Goal: Transaction & Acquisition: Purchase product/service

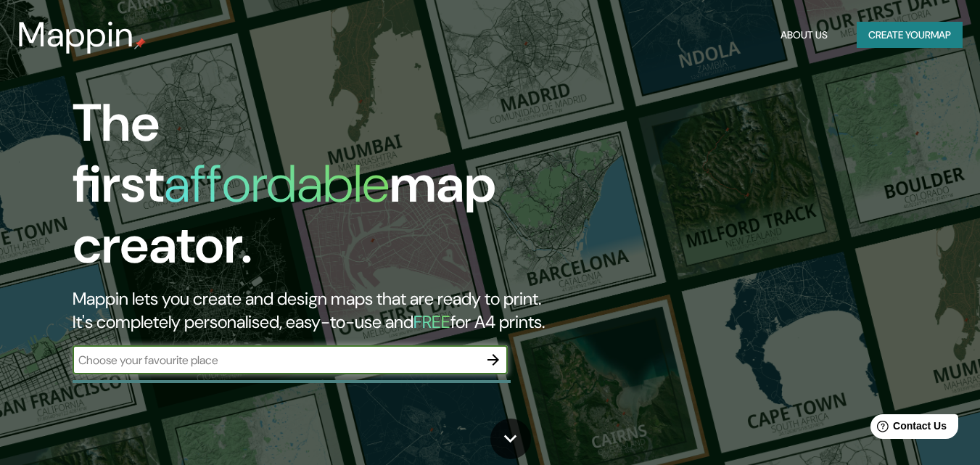
click at [194, 345] on div "​" at bounding box center [290, 359] width 435 height 29
paste input "124.1 m"
type input "1"
paste input "[STREET_ADDRESS][PERSON_NAME]"
type input "[STREET_ADDRESS][PERSON_NAME]"
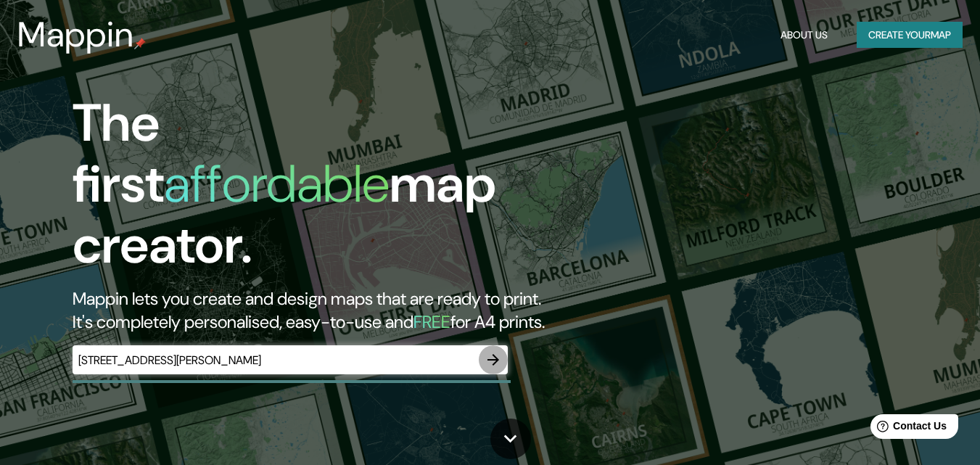
click at [496, 354] on icon "button" at bounding box center [494, 360] width 12 height 12
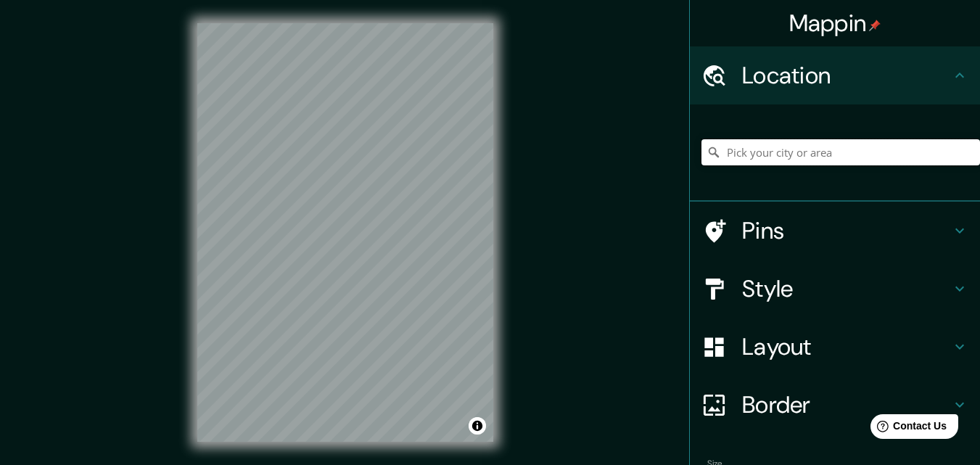
click at [761, 154] on input "Pick your city or area" at bounding box center [841, 152] width 279 height 26
paste input "[STREET_ADDRESS][PERSON_NAME]"
type input "[STREET_ADDRESS][PERSON_NAME]"
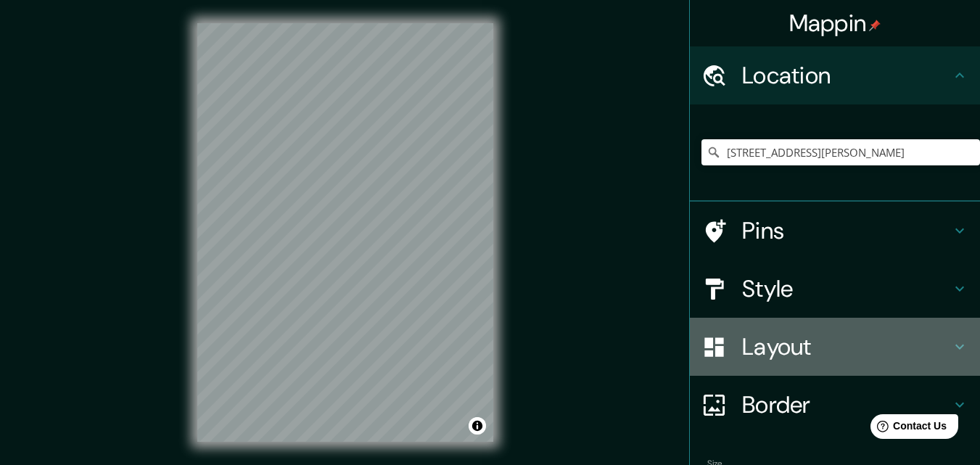
click at [765, 350] on h4 "Layout" at bounding box center [846, 346] width 209 height 29
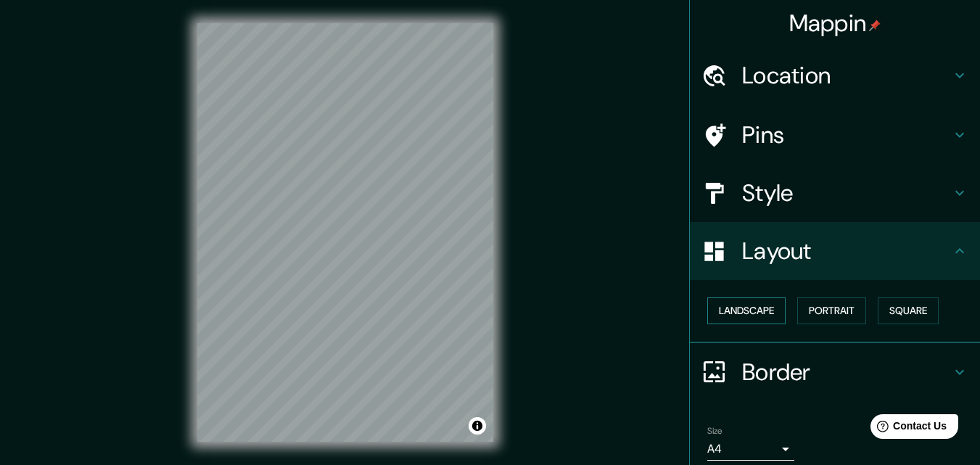
click at [762, 305] on button "Landscape" at bounding box center [746, 310] width 78 height 27
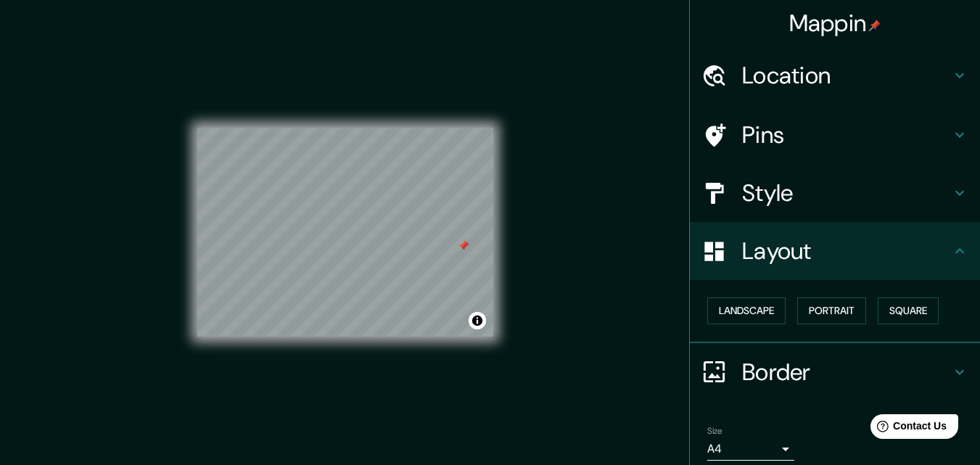
click at [463, 245] on div at bounding box center [464, 246] width 12 height 12
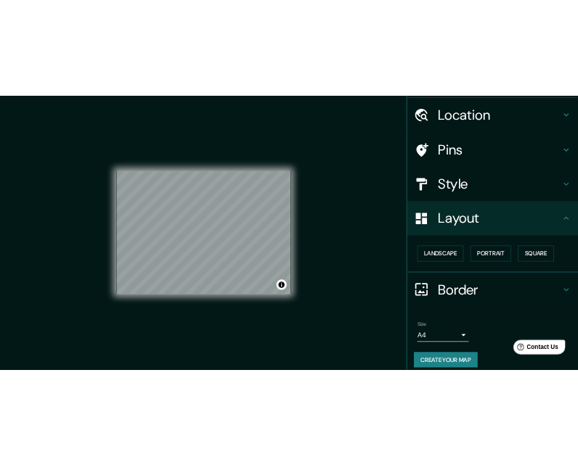
scroll to position [57, 0]
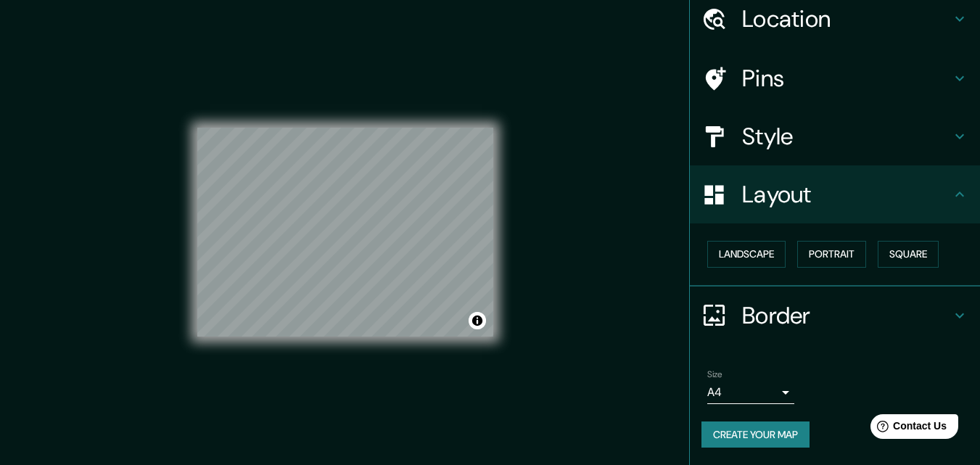
click at [846, 27] on h4 "Location" at bounding box center [846, 18] width 209 height 29
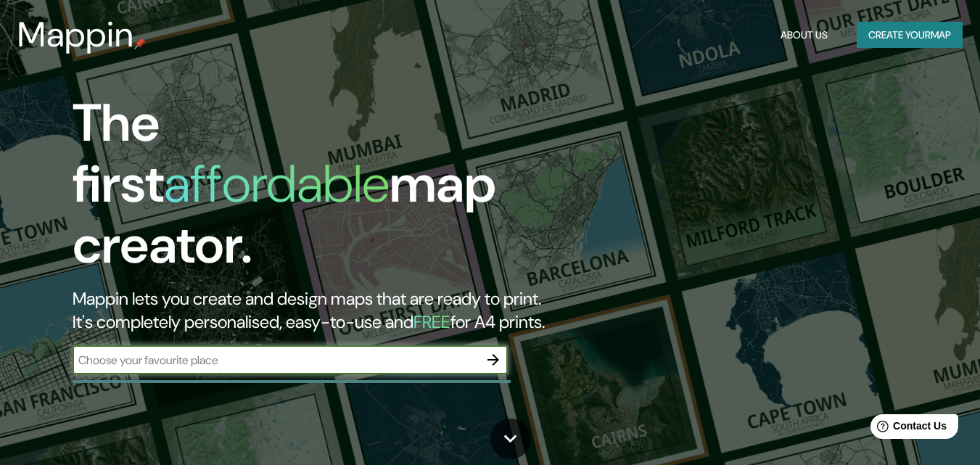
click at [493, 351] on icon "button" at bounding box center [493, 359] width 17 height 17
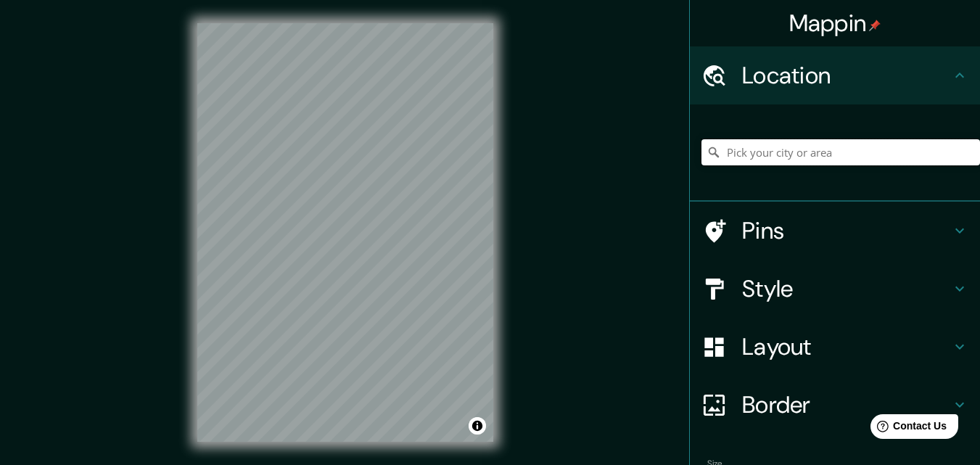
click at [796, 149] on input "Pick your city or area" at bounding box center [841, 152] width 279 height 26
paste input "[STREET_ADDRESS][PERSON_NAME]"
type input "[STREET_ADDRESS][PERSON_NAME]"
click at [742, 223] on h4 "Pins" at bounding box center [846, 230] width 209 height 29
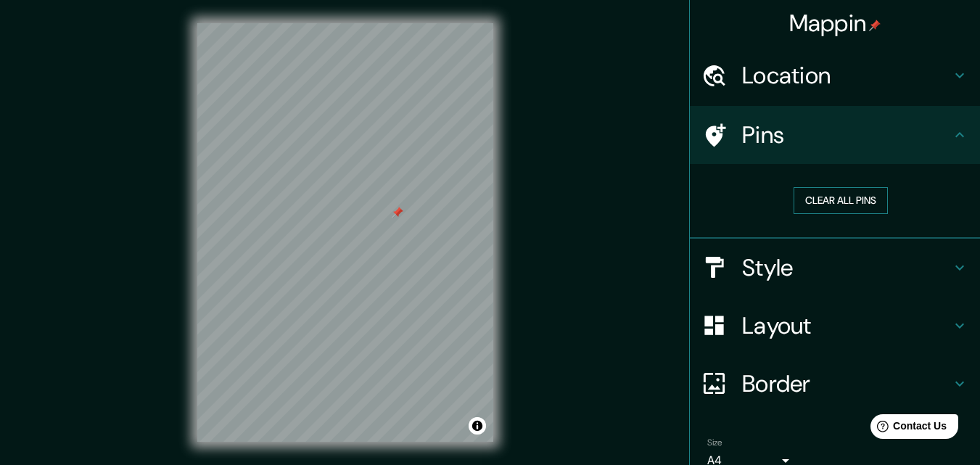
click at [820, 206] on button "Clear all pins" at bounding box center [841, 200] width 94 height 27
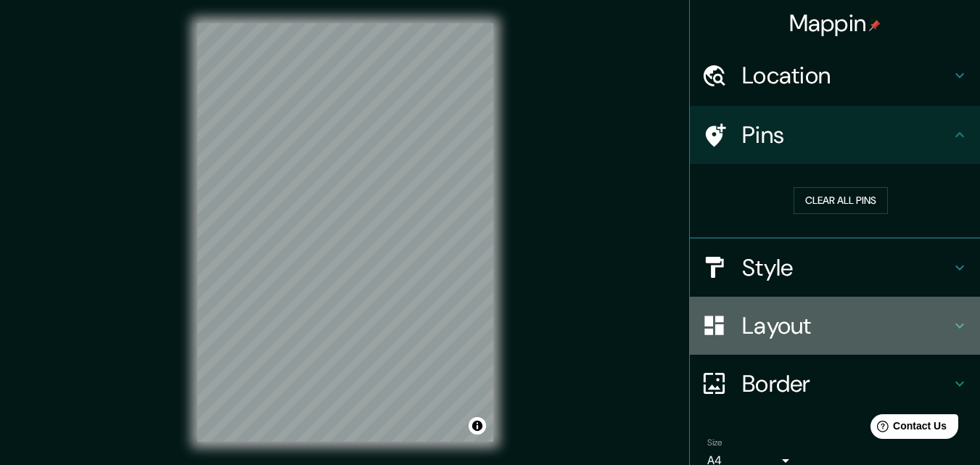
click at [758, 319] on h4 "Layout" at bounding box center [846, 325] width 209 height 29
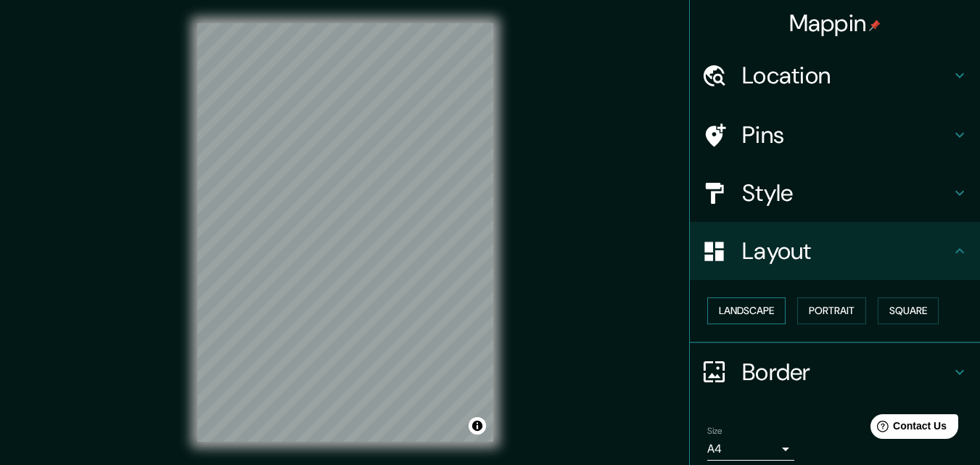
click at [770, 310] on button "Landscape" at bounding box center [746, 310] width 78 height 27
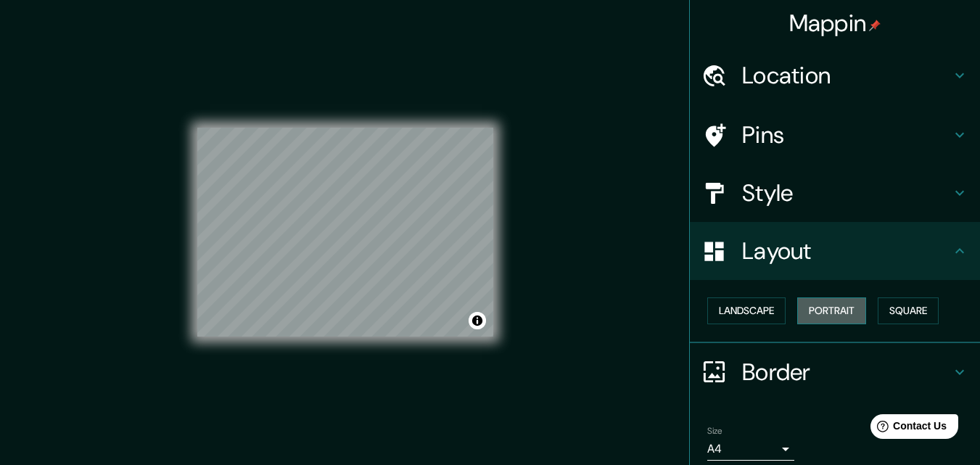
click at [804, 310] on button "Portrait" at bounding box center [831, 310] width 69 height 27
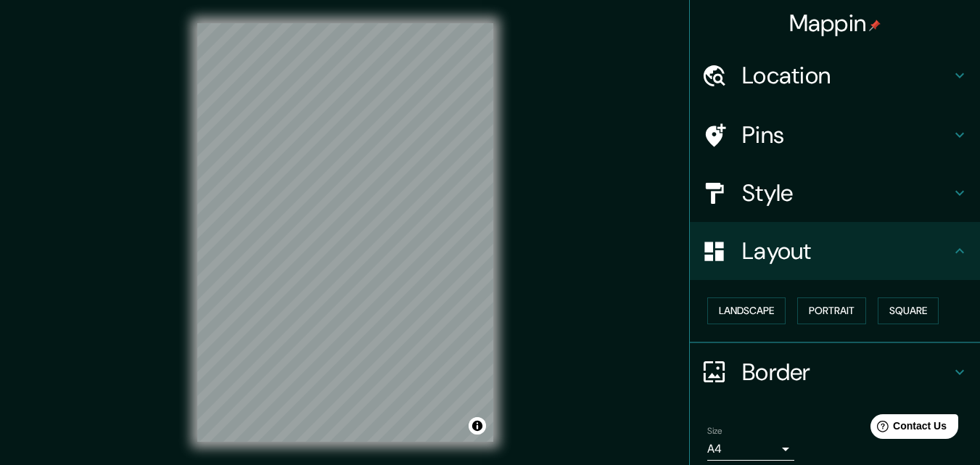
click at [839, 189] on h4 "Style" at bounding box center [846, 192] width 209 height 29
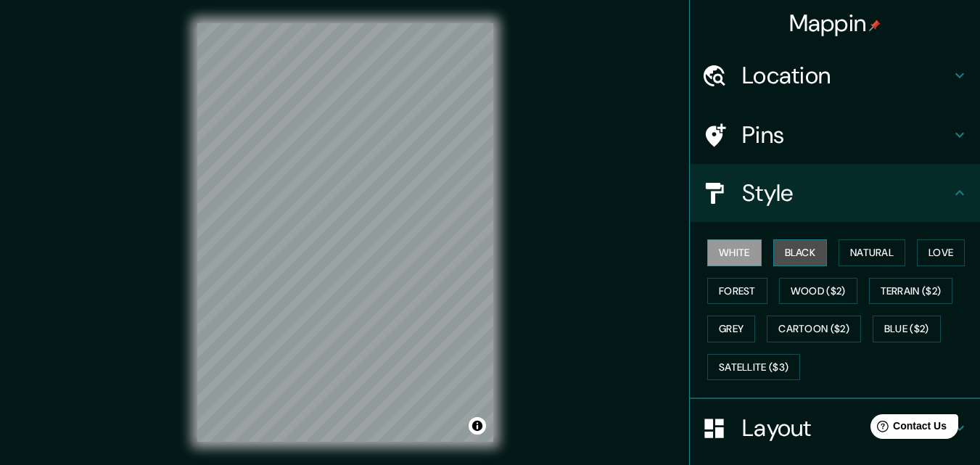
click at [797, 253] on button "Black" at bounding box center [800, 252] width 54 height 27
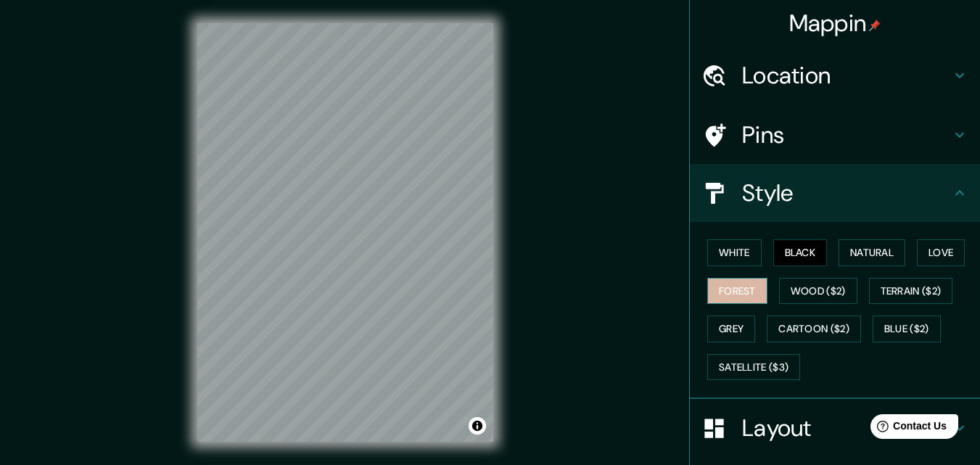
click at [731, 299] on button "Forest" at bounding box center [737, 291] width 60 height 27
click at [726, 325] on button "Grey" at bounding box center [731, 329] width 48 height 27
click at [496, 246] on div "© Mapbox © OpenStreetMap Improve this map" at bounding box center [345, 232] width 342 height 465
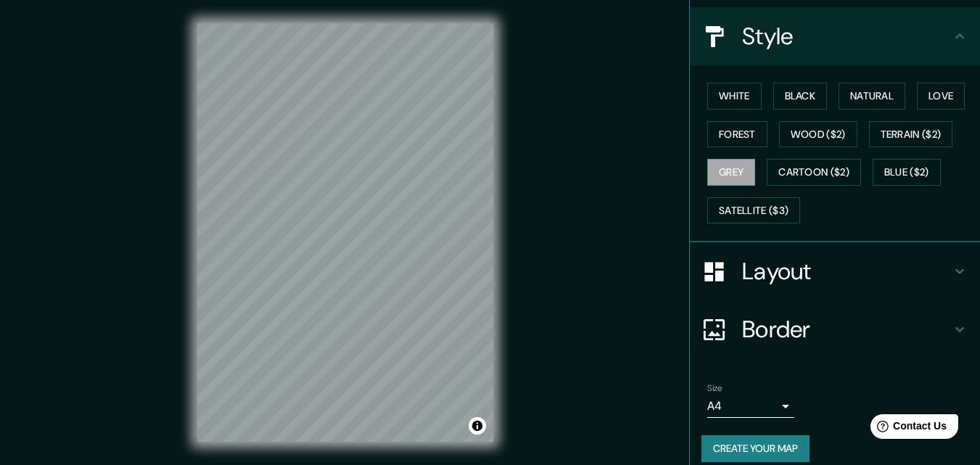
scroll to position [171, 0]
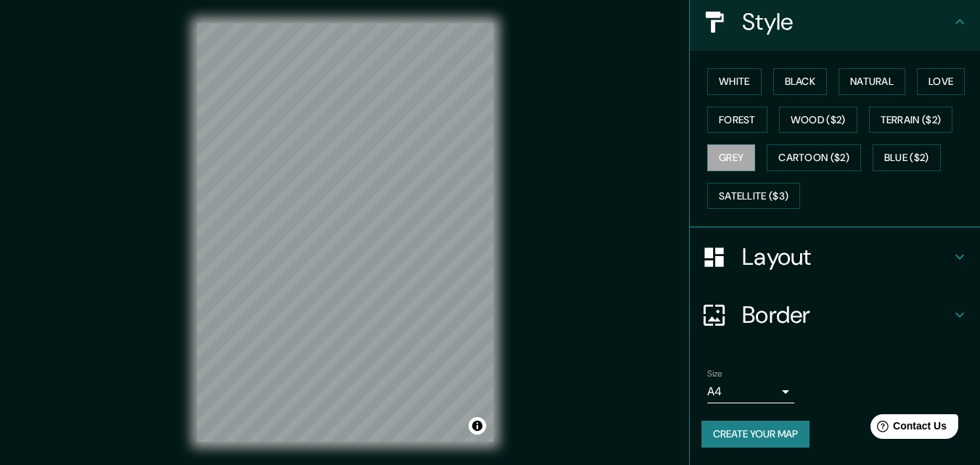
click at [828, 325] on h4 "Border" at bounding box center [846, 314] width 209 height 29
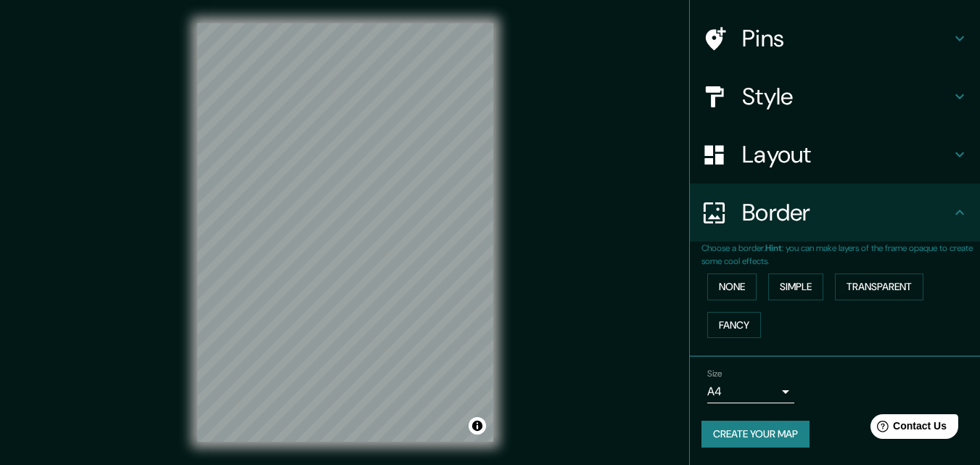
scroll to position [97, 0]
click at [781, 290] on button "Simple" at bounding box center [795, 287] width 55 height 27
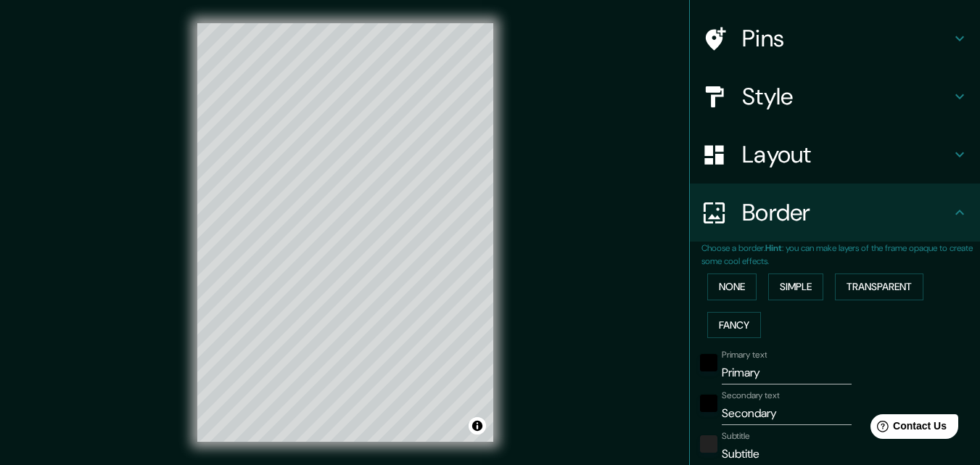
click at [827, 290] on div "None Simple Transparent Fancy" at bounding box center [841, 306] width 279 height 76
click at [856, 284] on button "Transparent" at bounding box center [879, 287] width 89 height 27
click at [736, 330] on button "Fancy" at bounding box center [734, 325] width 54 height 27
click at [733, 282] on button "None" at bounding box center [731, 287] width 49 height 27
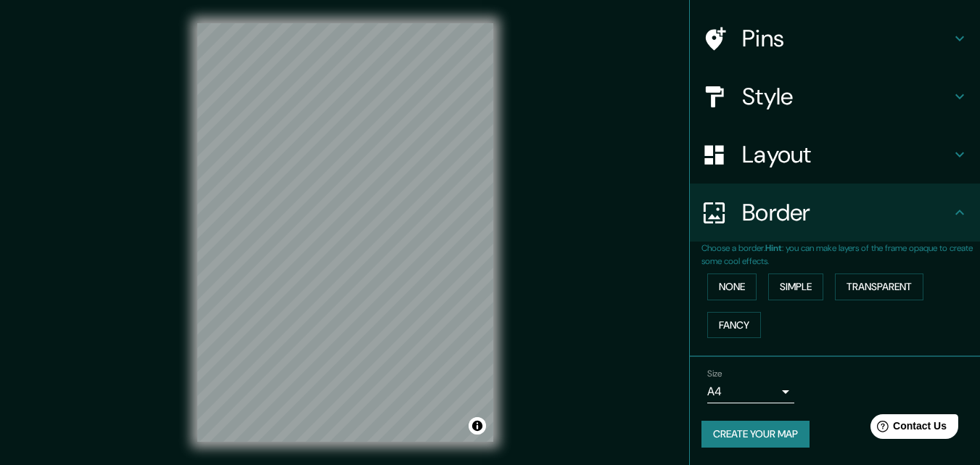
scroll to position [23, 0]
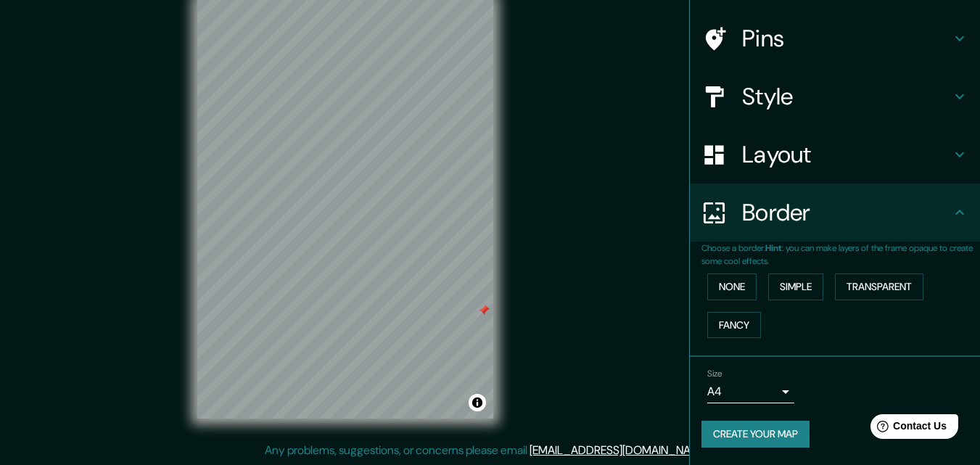
click at [836, 52] on h4 "Pins" at bounding box center [846, 38] width 209 height 29
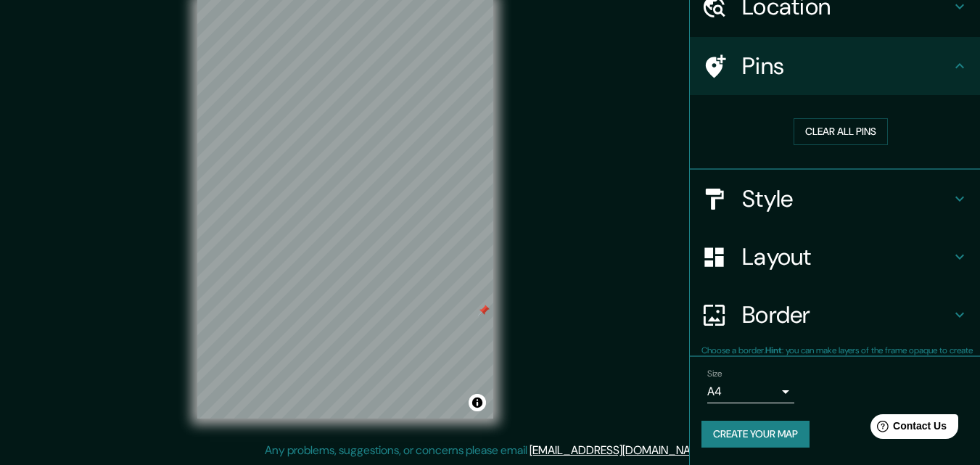
scroll to position [68, 0]
click at [804, 147] on div "Clear all pins" at bounding box center [841, 132] width 279 height 50
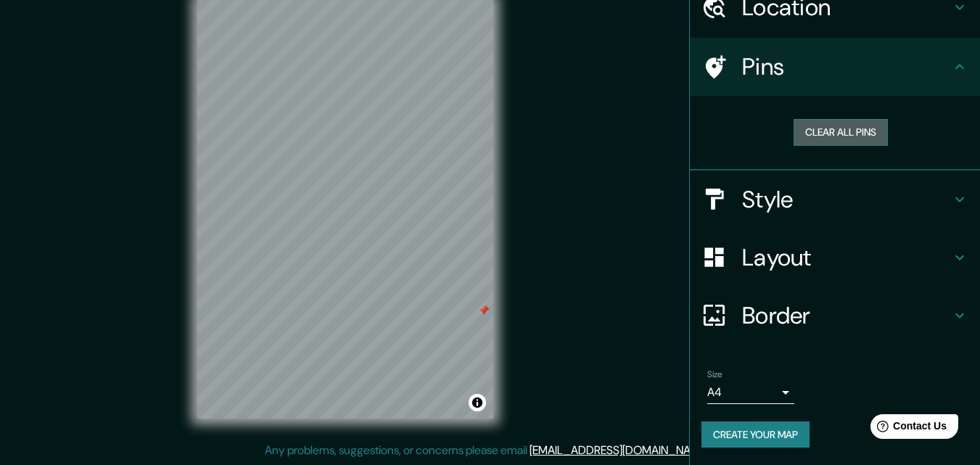
click at [804, 142] on button "Clear all pins" at bounding box center [841, 132] width 94 height 27
click at [620, 78] on div "Mappin Location [STREET_ADDRESS][PERSON_NAME] [STREET_ADDRESS][GEOGRAPHIC_DATA]…" at bounding box center [490, 221] width 980 height 488
